Goal: Information Seeking & Learning: Learn about a topic

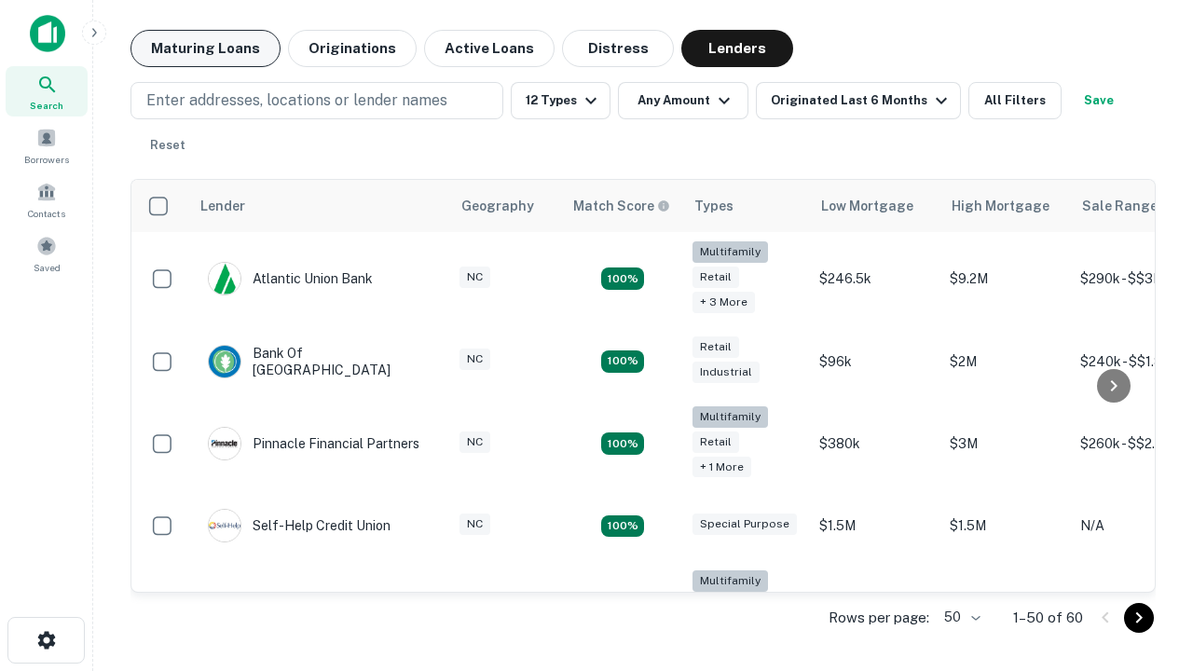
click at [205, 48] on button "Maturing Loans" at bounding box center [206, 48] width 150 height 37
